Goal: Information Seeking & Learning: Check status

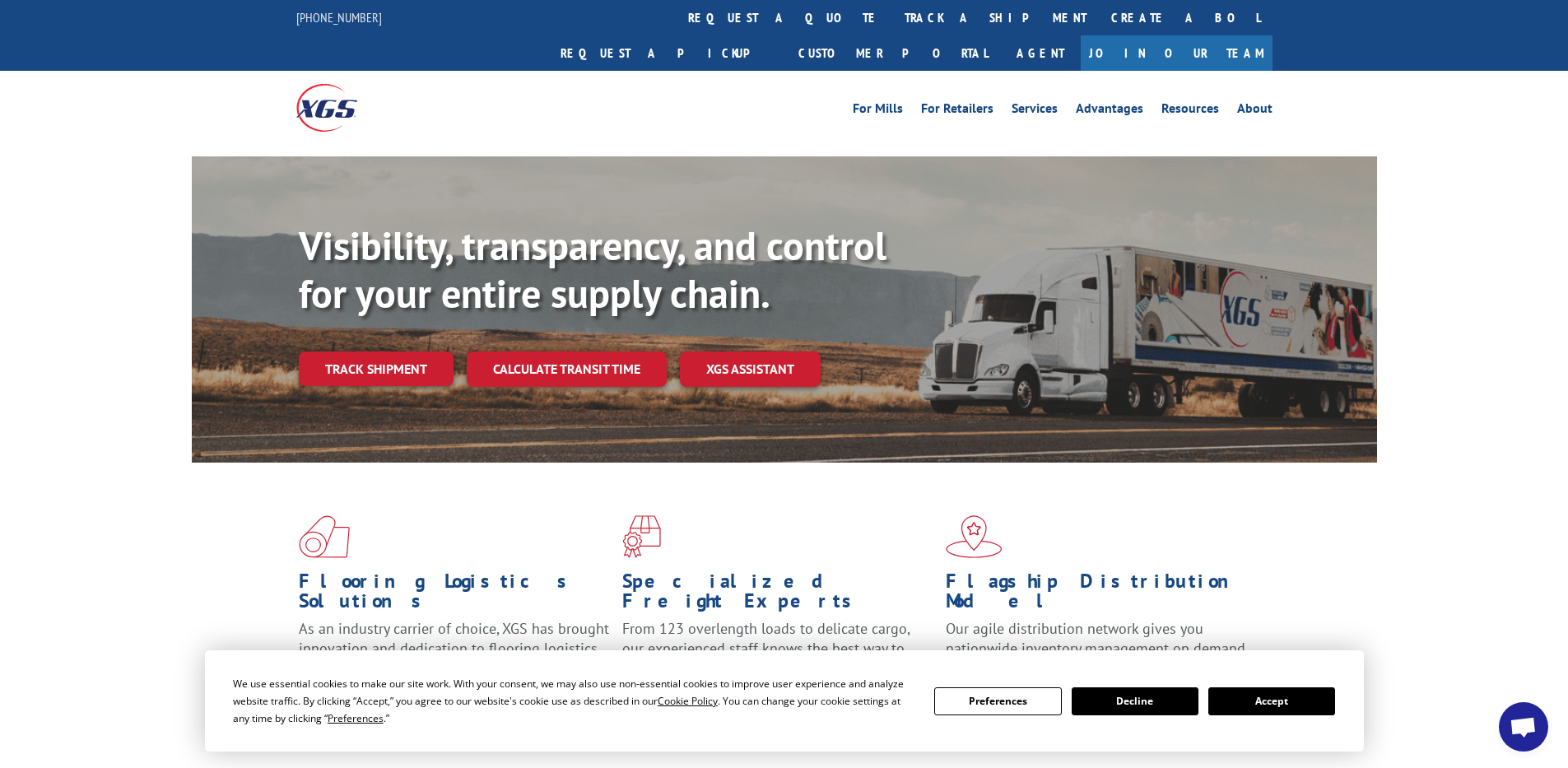
drag, startPoint x: 722, startPoint y: 16, endPoint x: 706, endPoint y: 35, distance: 24.8
click at [892, 16] on link "track a shipment" at bounding box center [995, 18] width 207 height 36
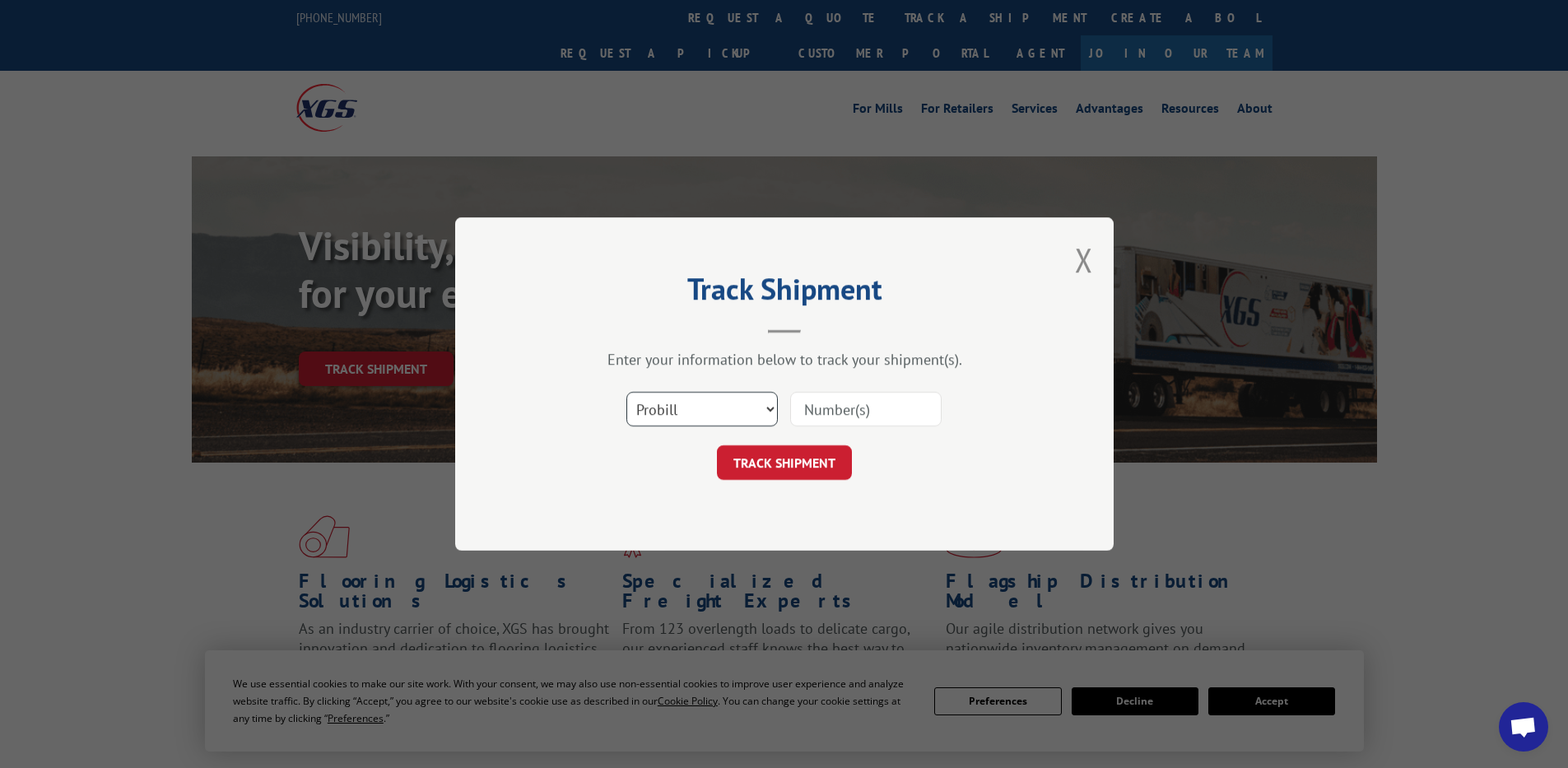
click at [716, 411] on select "Select category... Probill BOL PO" at bounding box center [702, 409] width 152 height 35
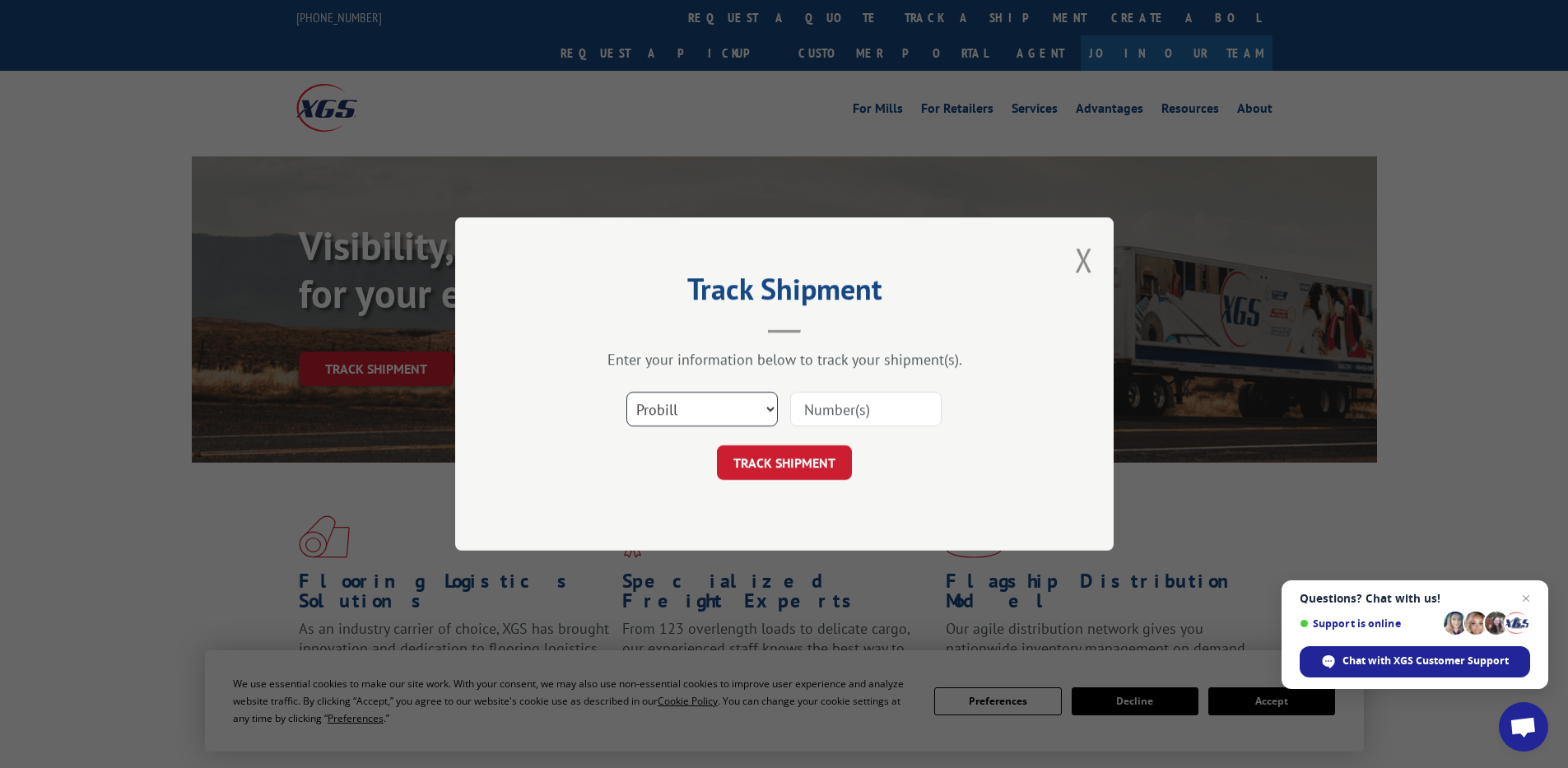
select select "po"
click at [626, 392] on select "Select category... Probill BOL PO" at bounding box center [702, 409] width 152 height 35
click at [840, 403] on input at bounding box center [866, 409] width 152 height 35
paste input "36530055"
click at [828, 416] on input "36530055" at bounding box center [866, 409] width 152 height 35
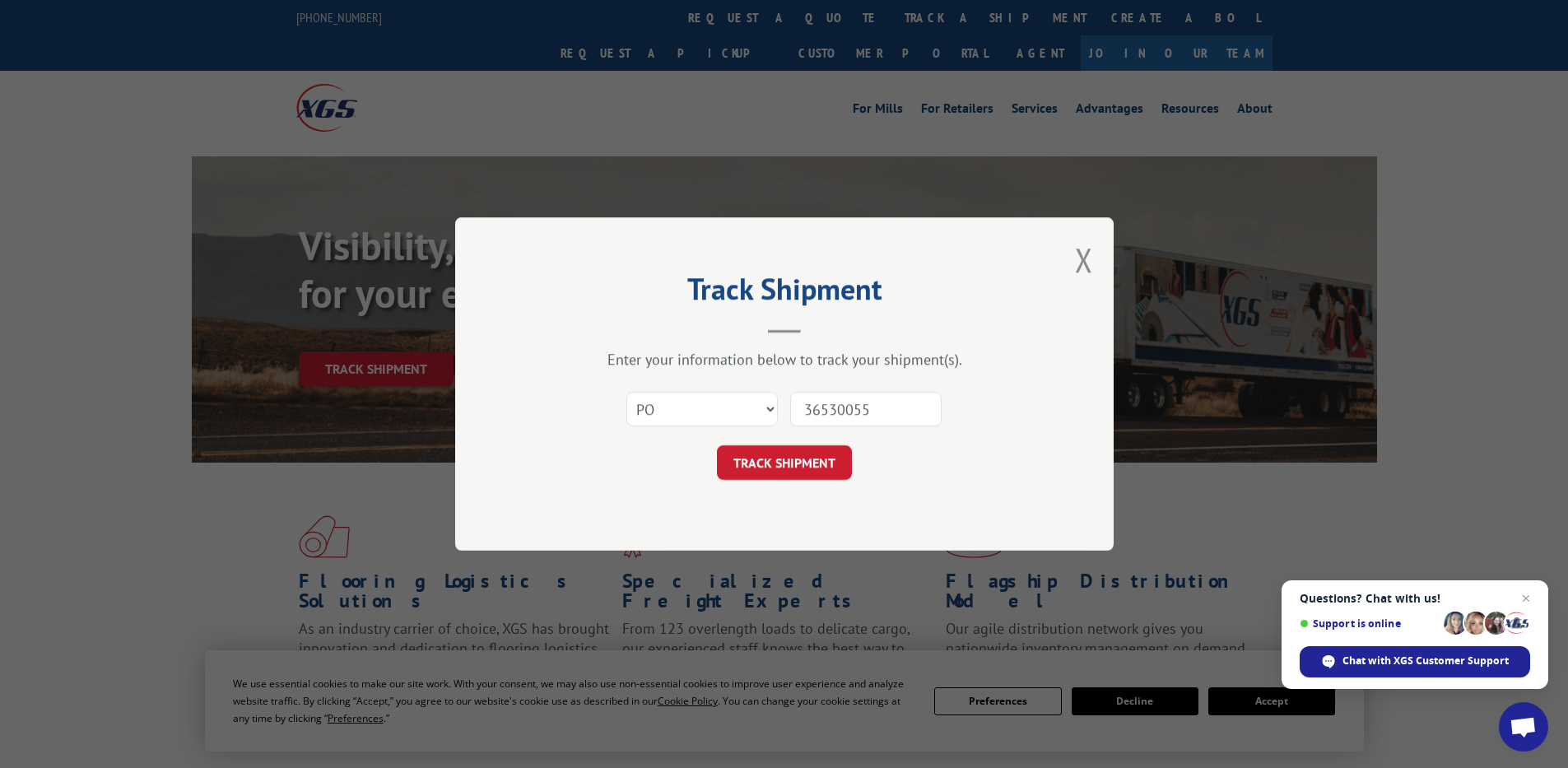
type input "36530055"
click button "TRACK SHIPMENT" at bounding box center [784, 462] width 135 height 35
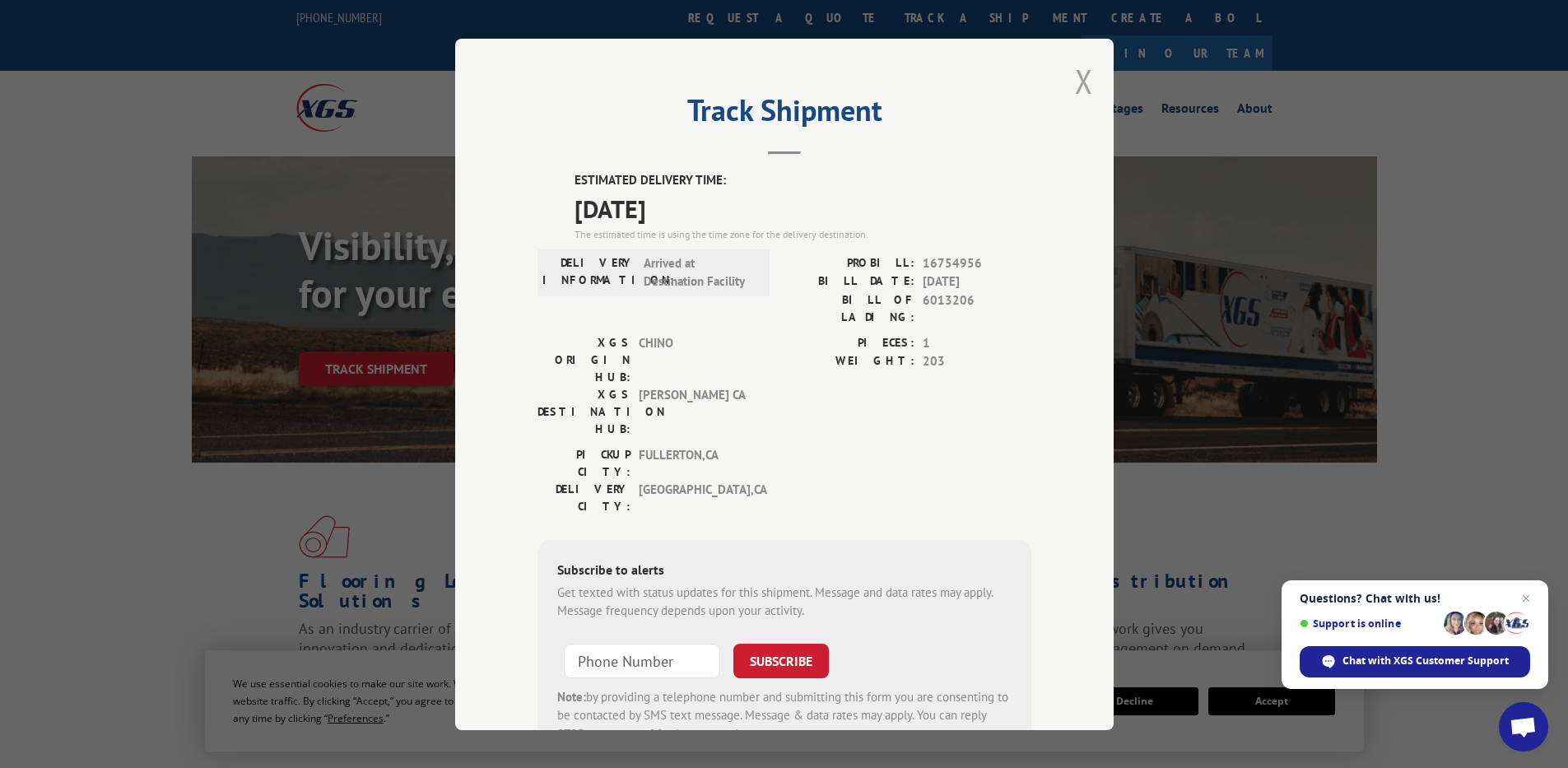
click at [1075, 80] on button "Close modal" at bounding box center [1084, 80] width 18 height 44
